Goal: Navigation & Orientation: Understand site structure

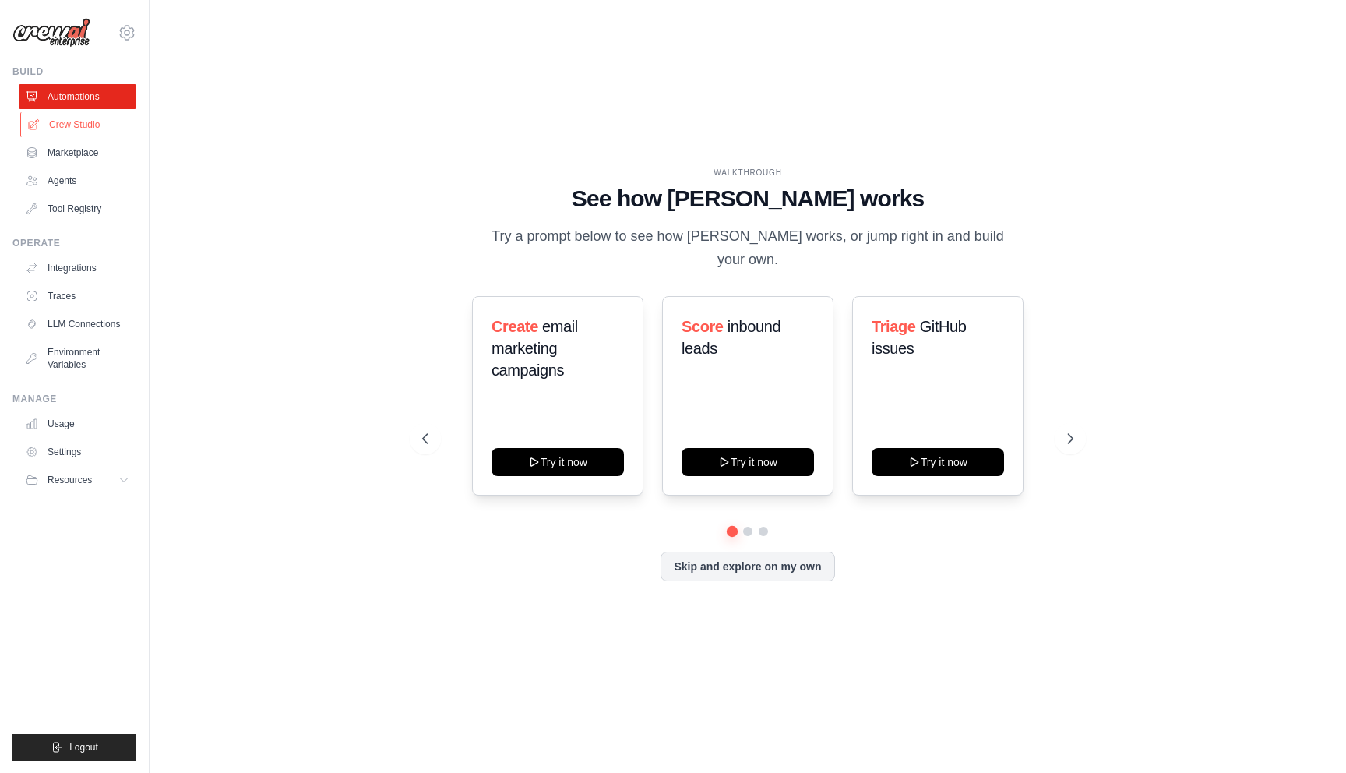
click at [76, 128] on link "Crew Studio" at bounding box center [79, 124] width 118 height 25
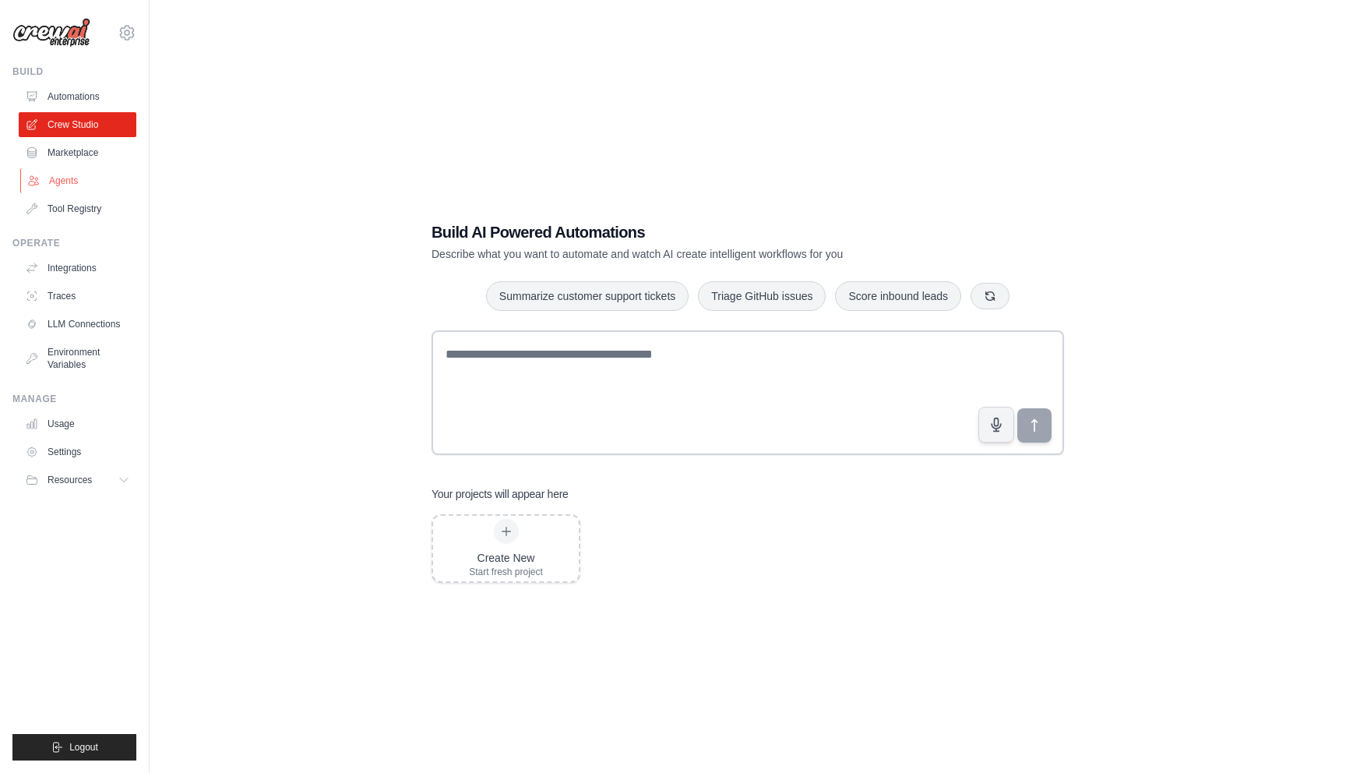
click at [63, 182] on link "Agents" at bounding box center [79, 180] width 118 height 25
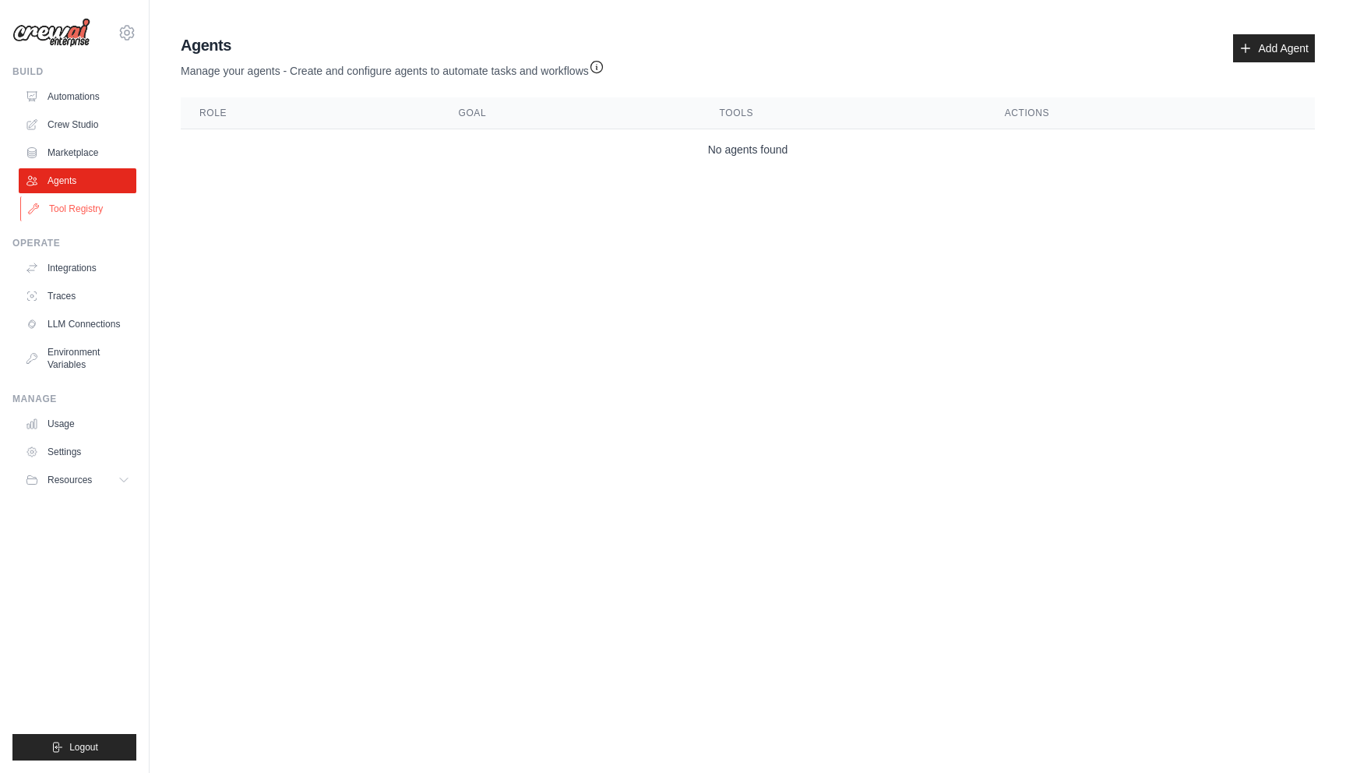
click at [62, 210] on link "Tool Registry" at bounding box center [79, 208] width 118 height 25
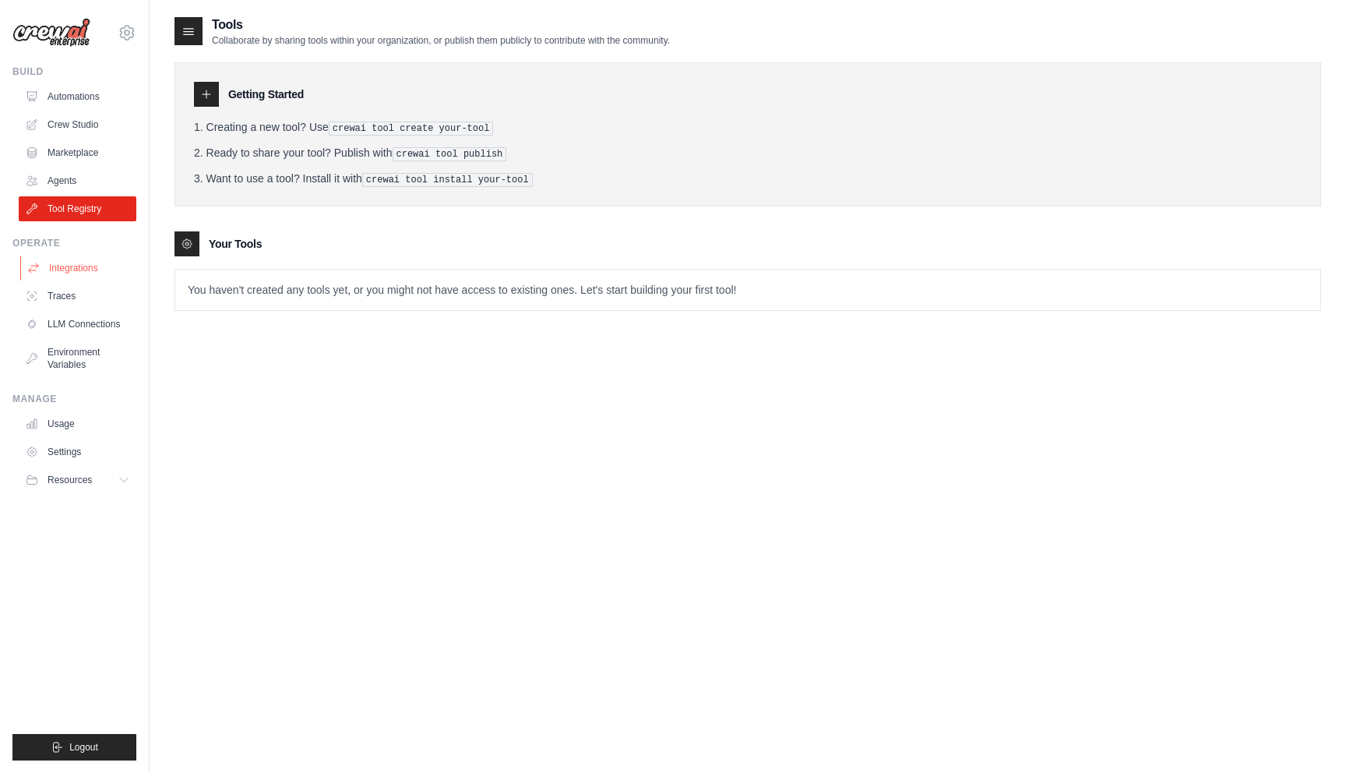
click at [65, 268] on link "Integrations" at bounding box center [79, 268] width 118 height 25
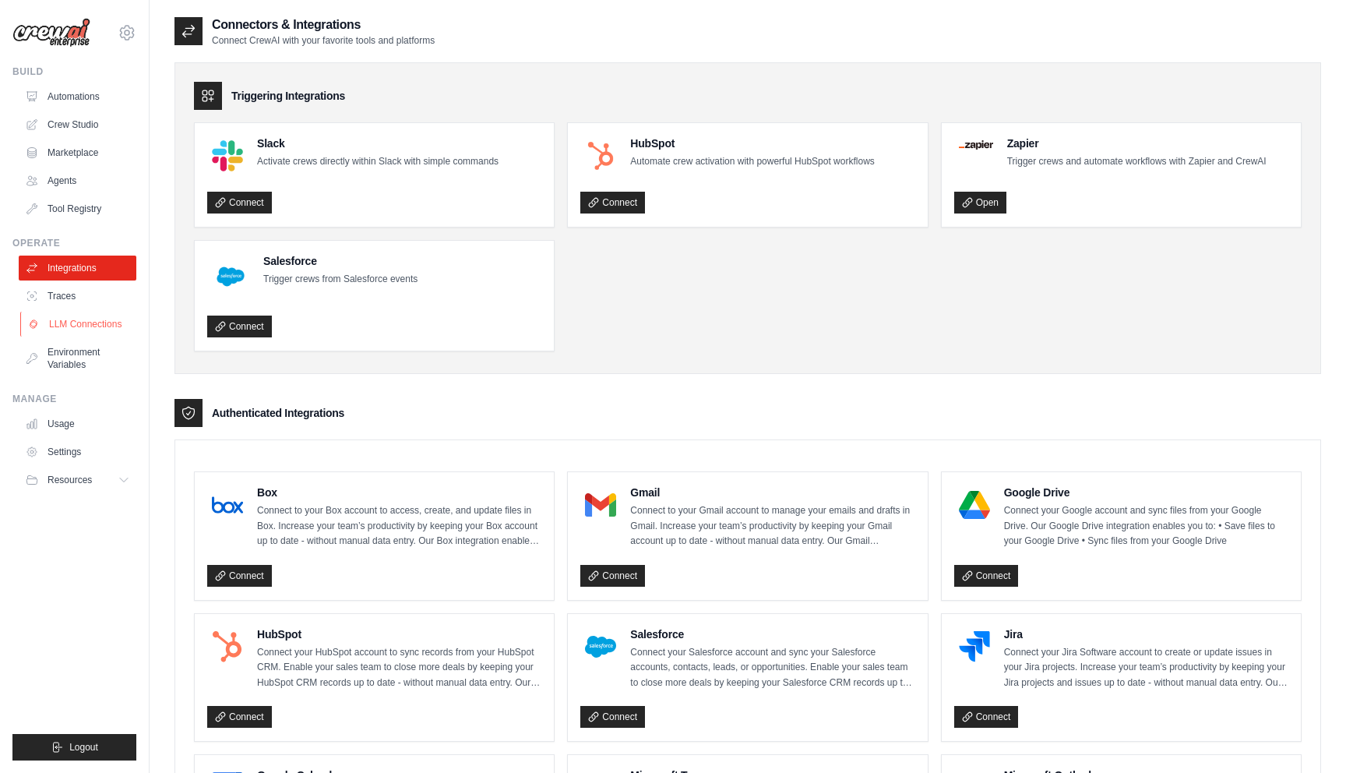
click at [73, 322] on link "LLM Connections" at bounding box center [79, 324] width 118 height 25
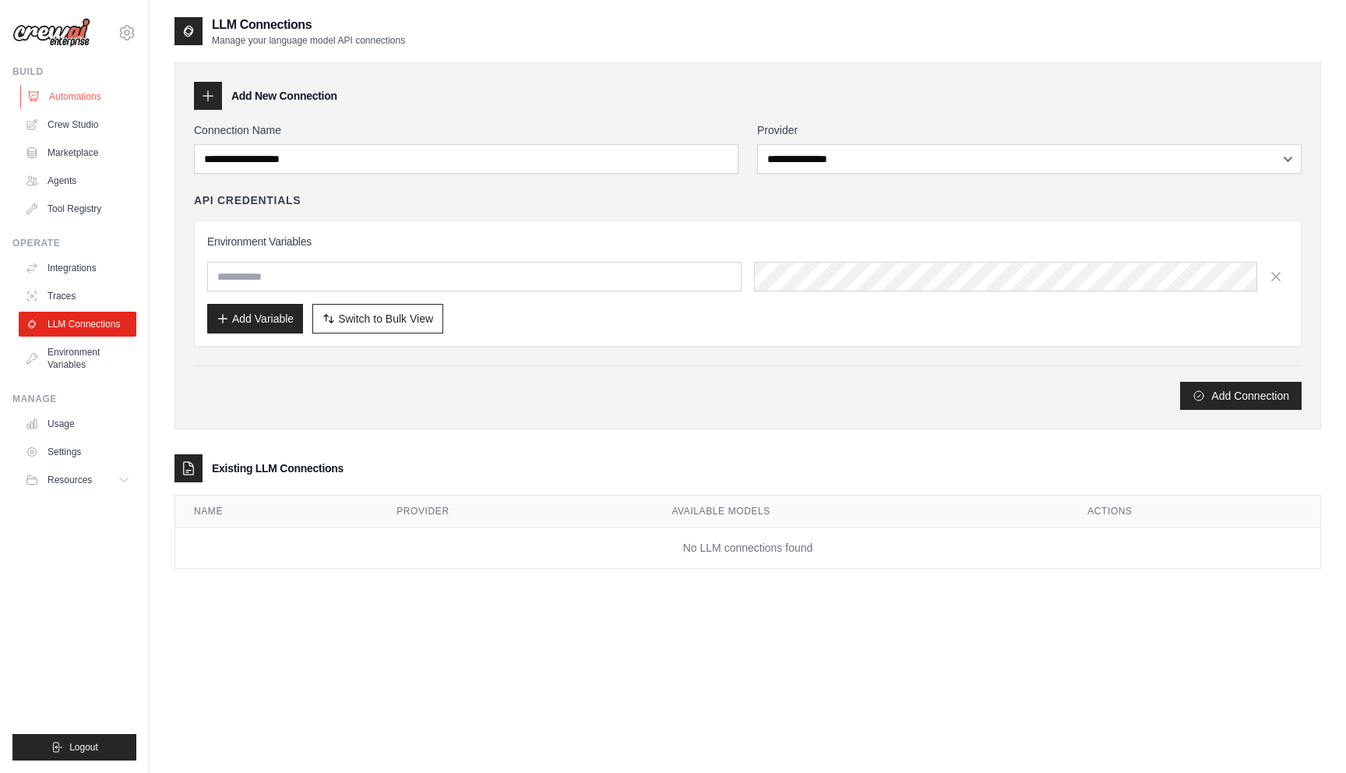
click at [61, 97] on link "Automations" at bounding box center [79, 96] width 118 height 25
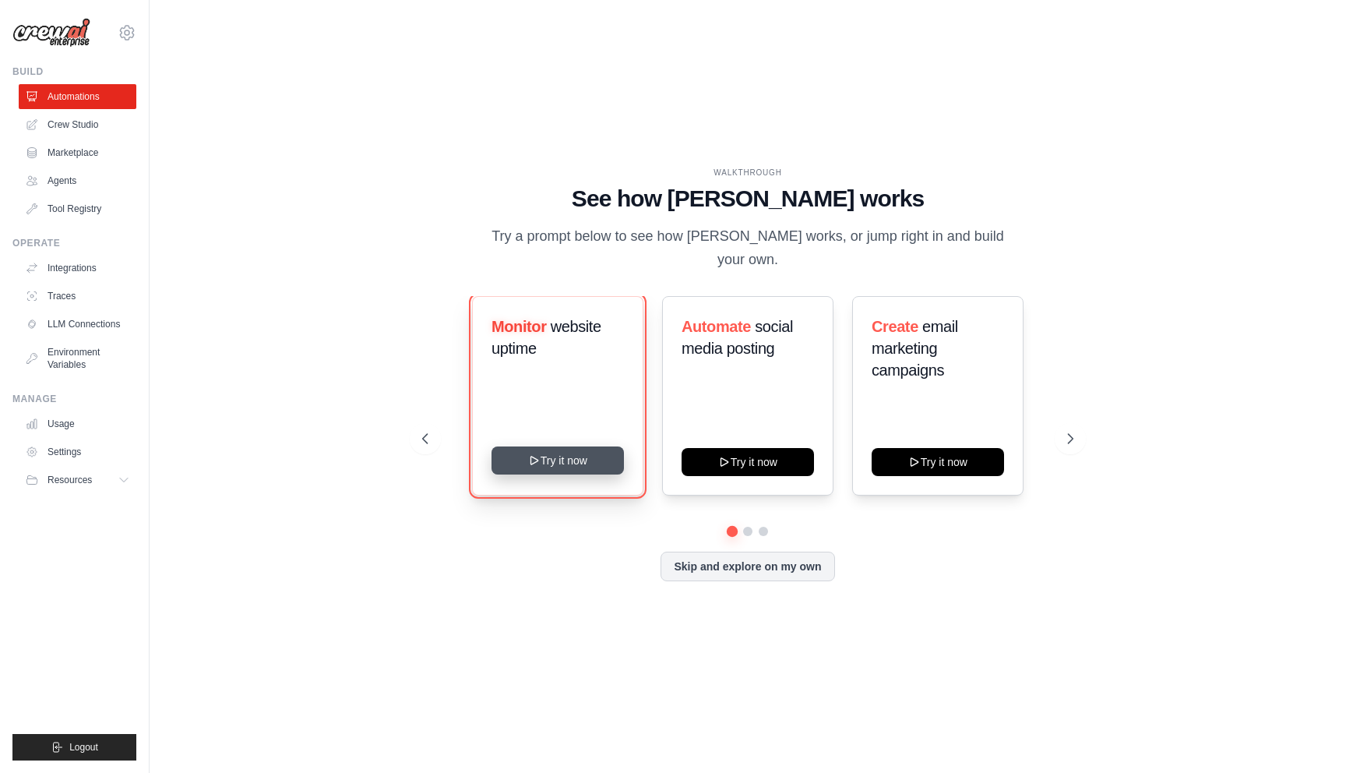
click at [553, 453] on button "Try it now" at bounding box center [558, 460] width 132 height 28
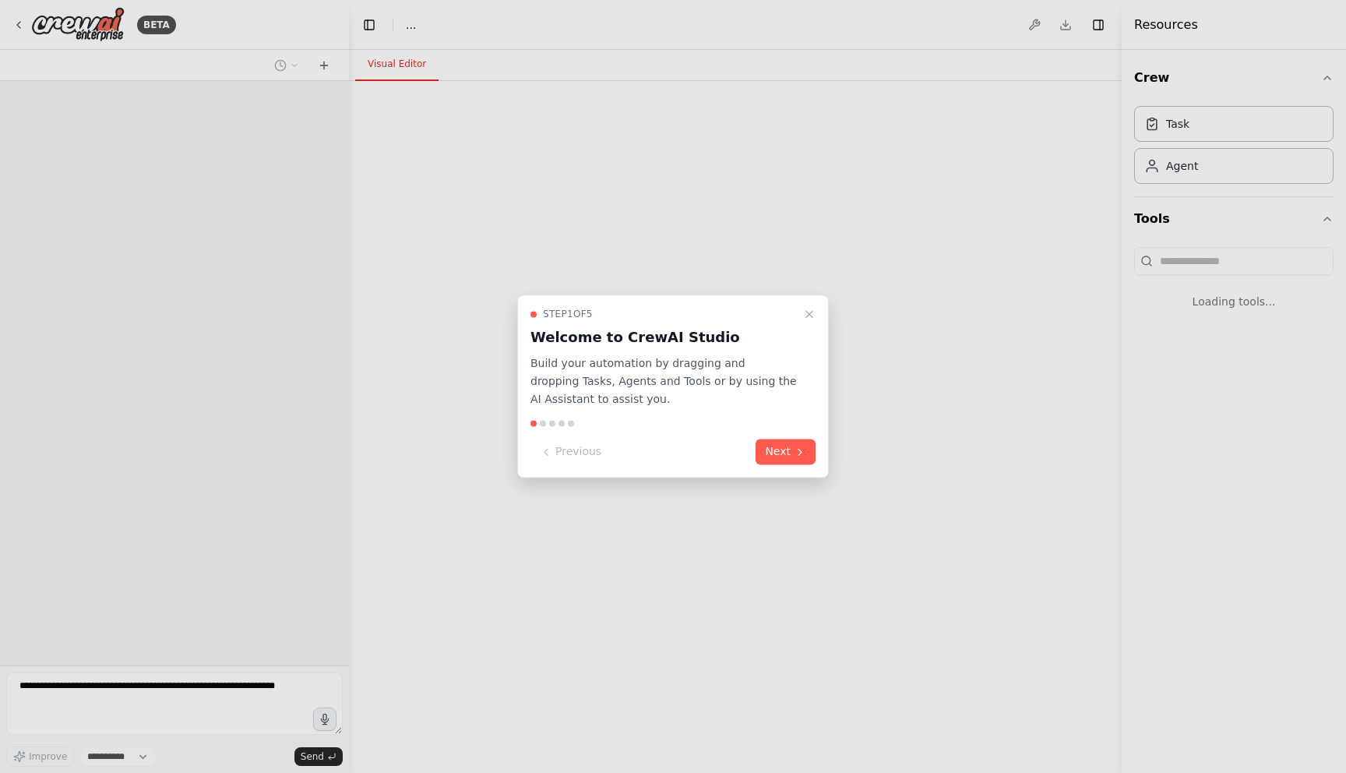
select select "****"
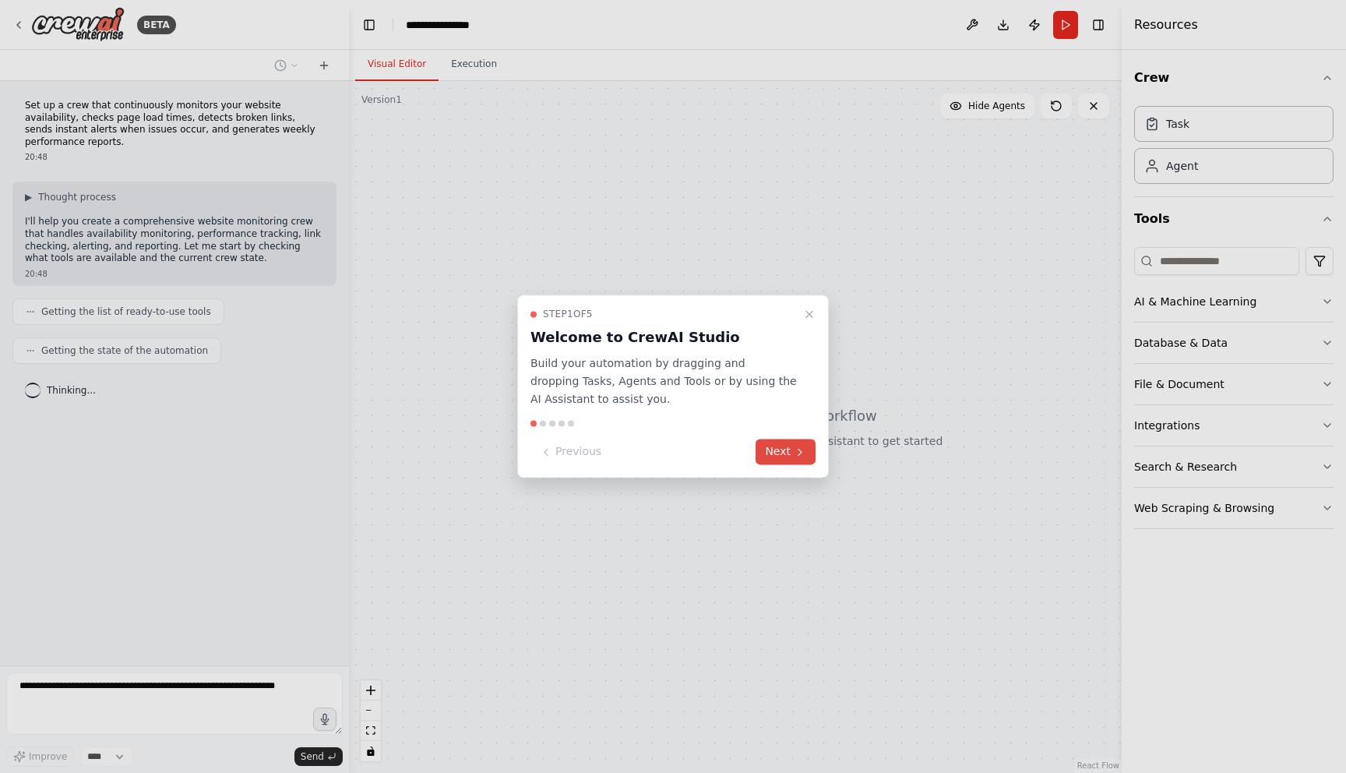
click at [784, 451] on button "Next" at bounding box center [786, 452] width 60 height 26
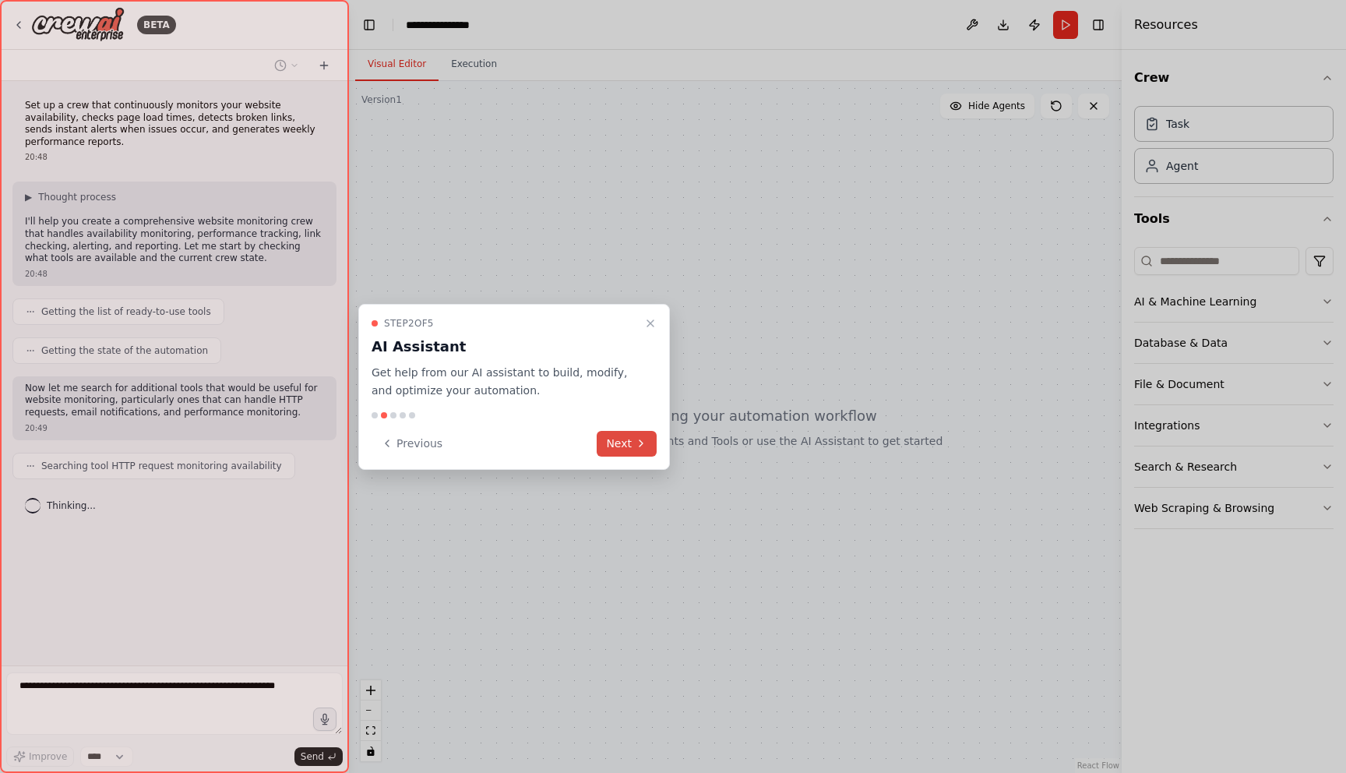
click at [613, 446] on button "Next" at bounding box center [627, 444] width 60 height 26
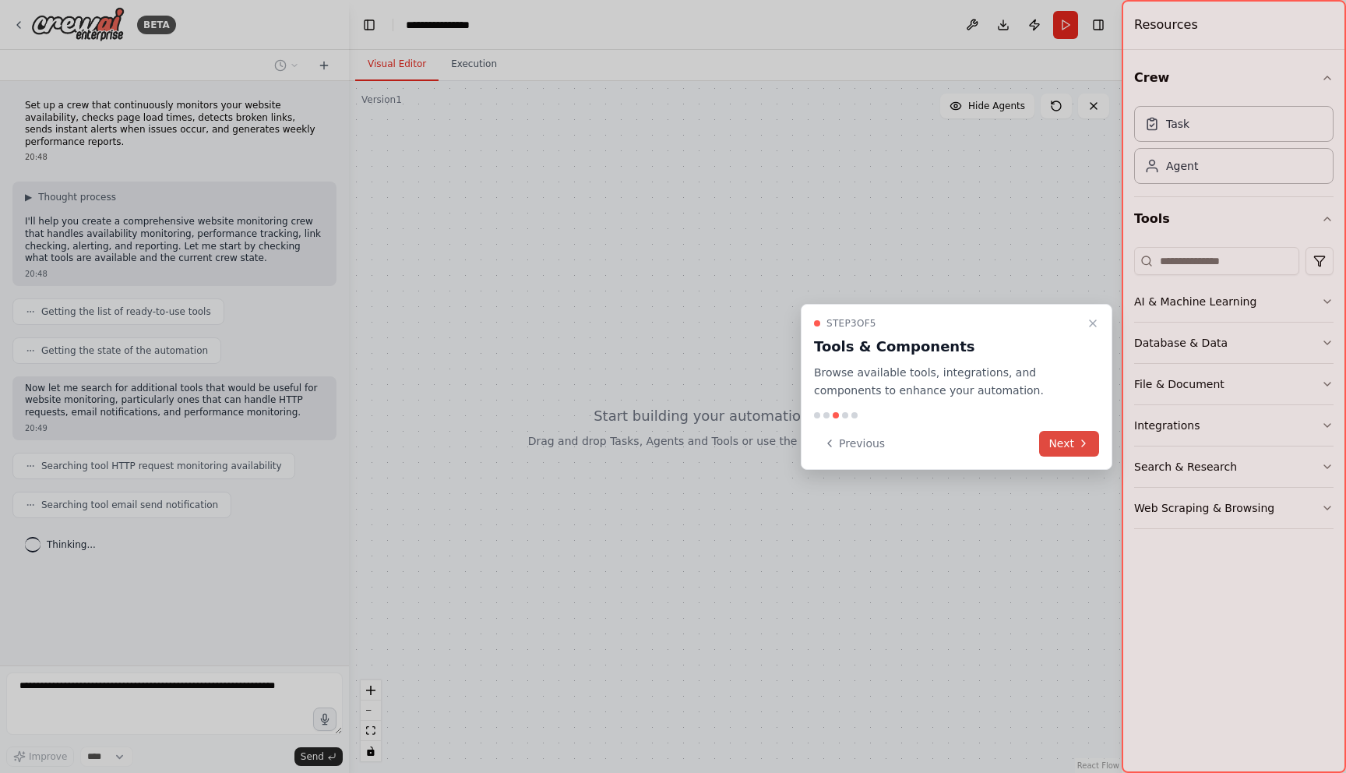
click at [1054, 450] on button "Next" at bounding box center [1069, 444] width 60 height 26
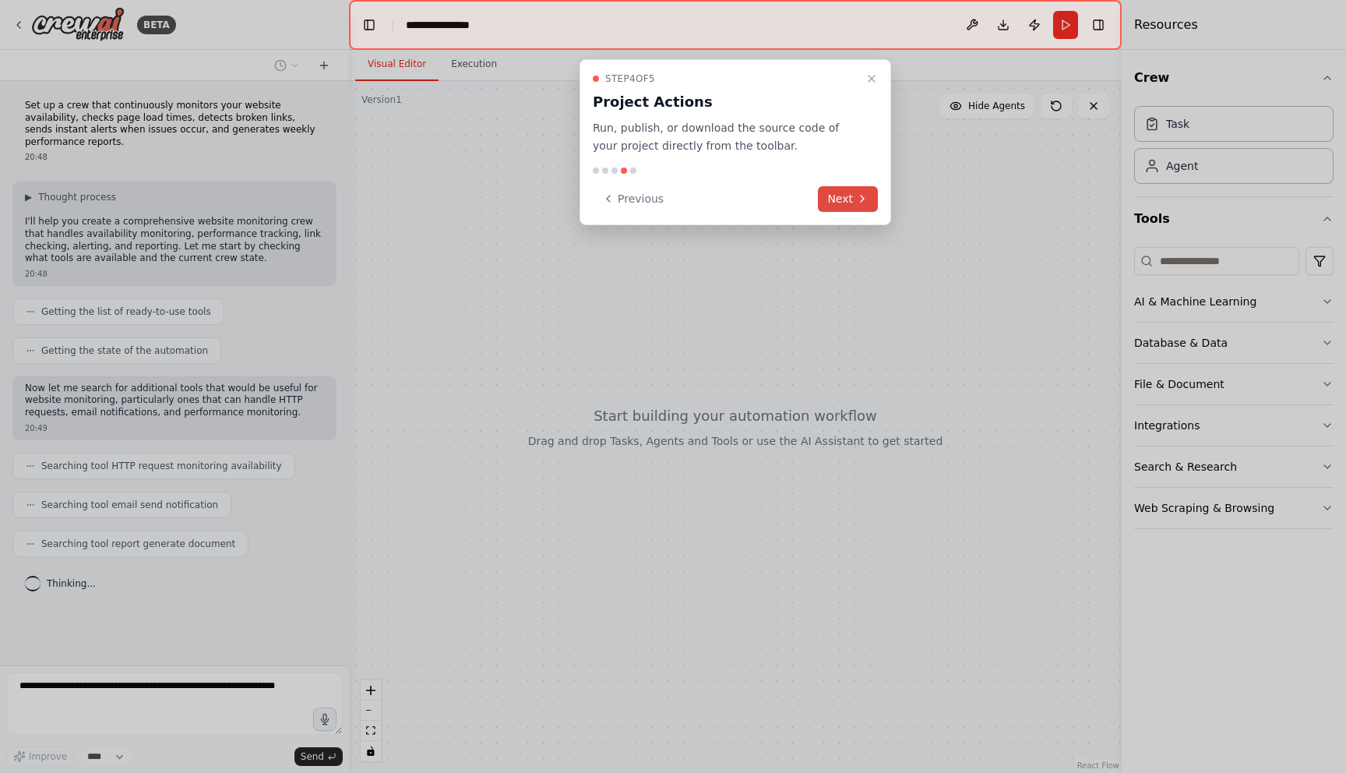
click at [845, 193] on button "Next" at bounding box center [848, 199] width 60 height 26
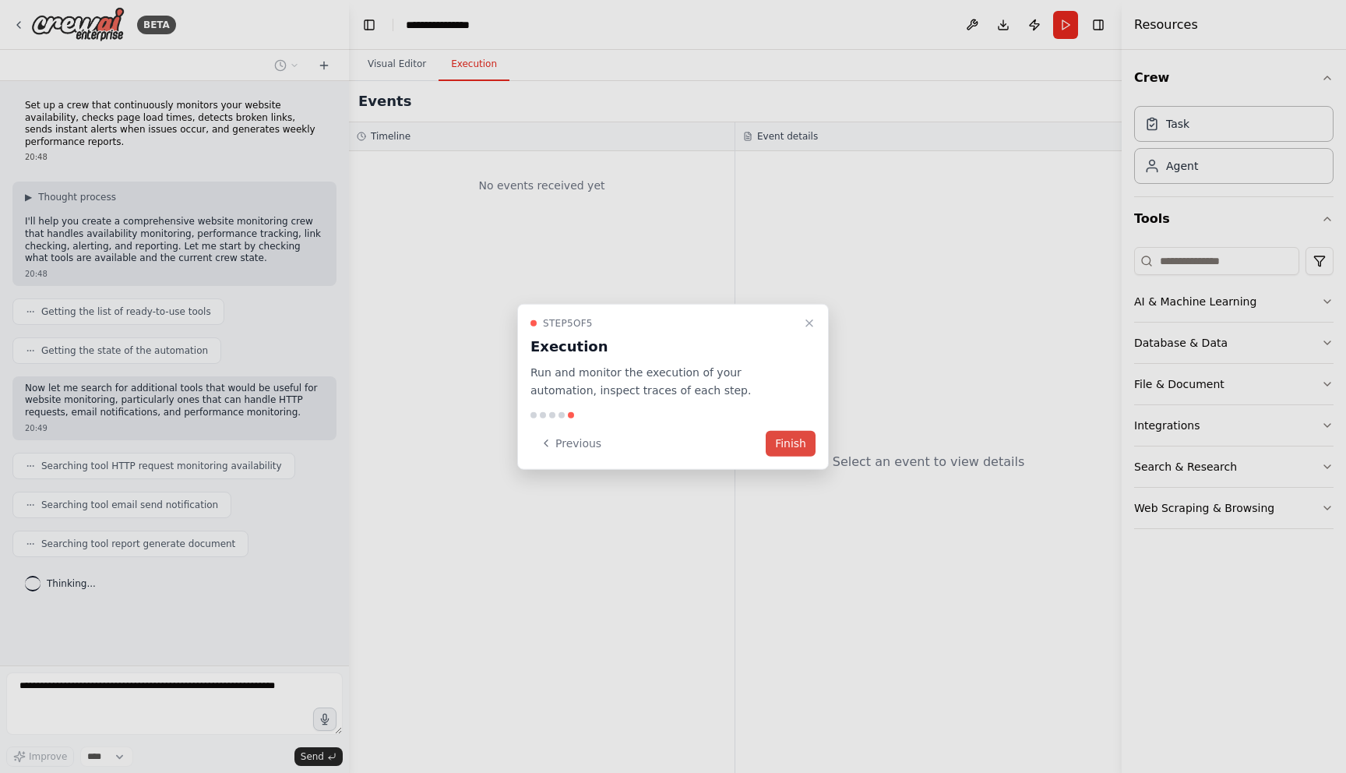
click at [795, 445] on button "Finish" at bounding box center [791, 443] width 50 height 26
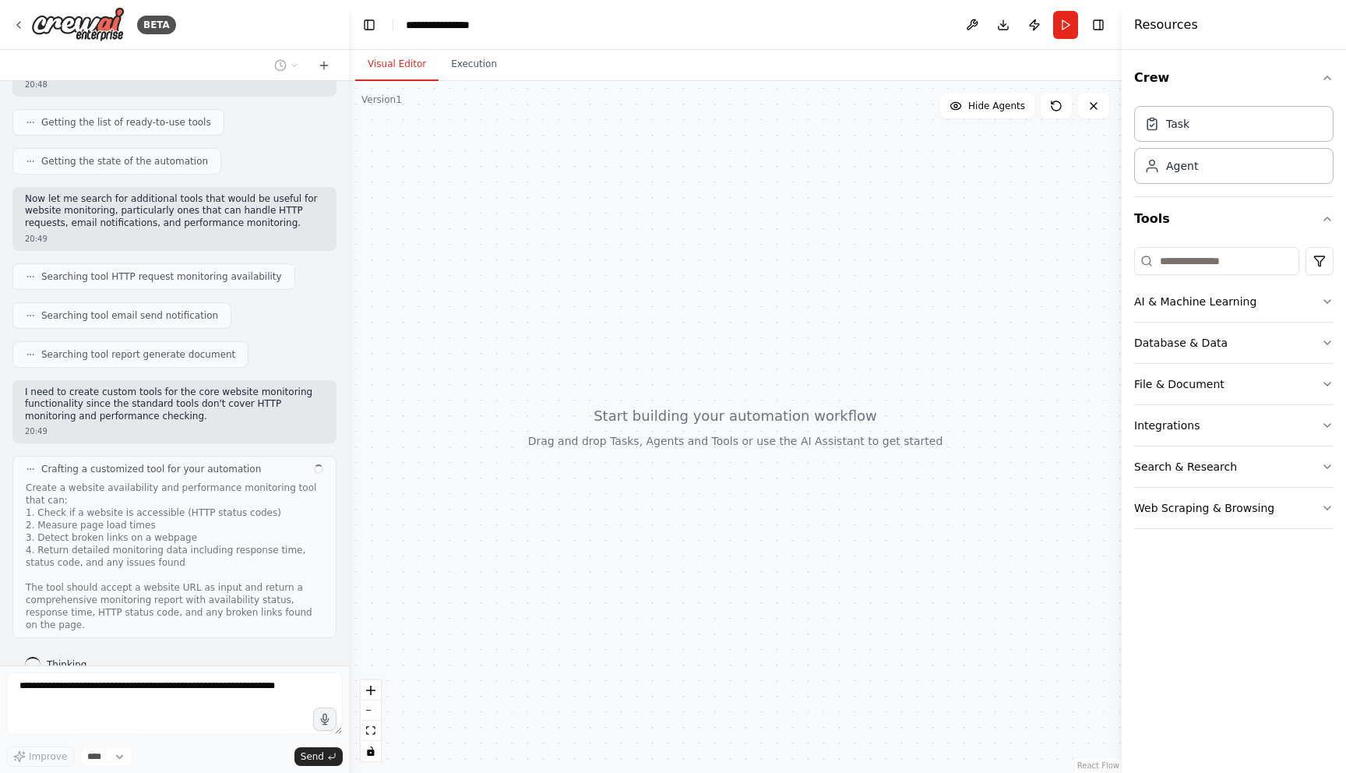
scroll to position [202, 0]
